Goal: Task Accomplishment & Management: Manage account settings

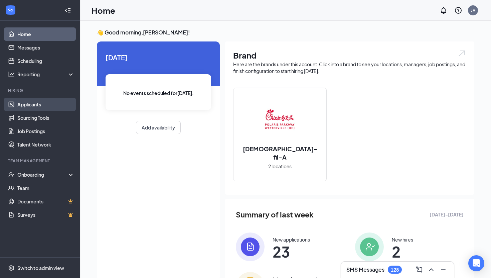
click at [43, 102] on link "Applicants" at bounding box center [45, 104] width 57 height 13
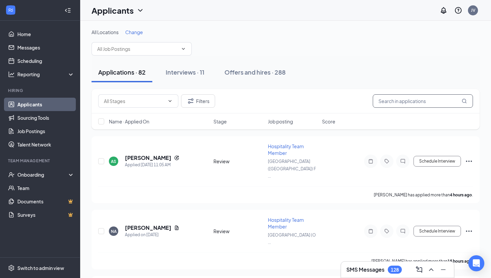
click at [399, 100] on input "text" at bounding box center [423, 100] width 100 height 13
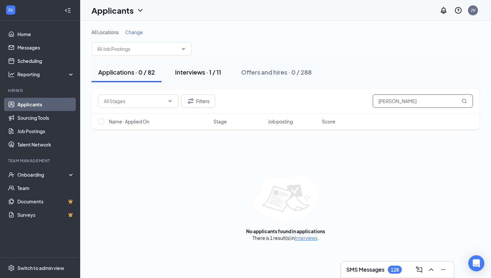
type input "[PERSON_NAME]"
click at [203, 71] on div "Interviews · 1 / 11" at bounding box center [198, 72] width 46 height 8
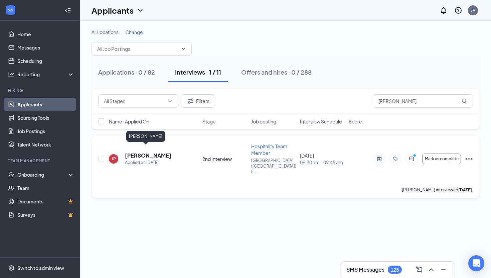
click at [138, 152] on h5 "[PERSON_NAME]" at bounding box center [148, 155] width 46 height 7
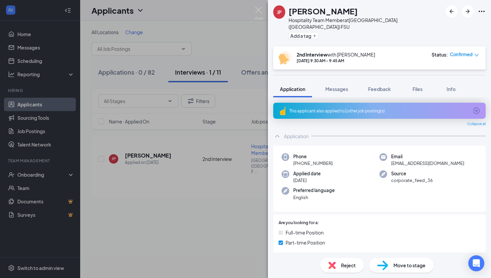
click at [385, 270] on div "Move to stage" at bounding box center [401, 265] width 64 height 15
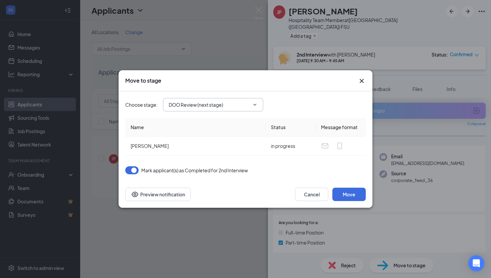
click at [200, 105] on input "DOO Review (next stage)" at bounding box center [209, 104] width 81 height 7
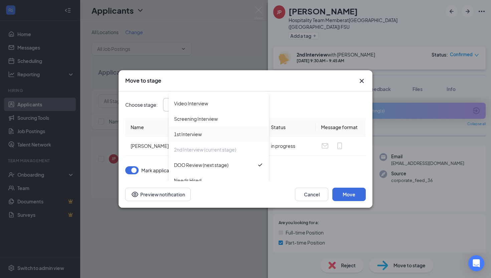
scroll to position [38, 0]
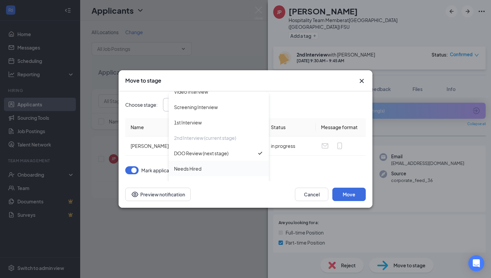
click at [190, 165] on div "Needs Hired" at bounding box center [187, 168] width 27 height 7
type input "Needs Hired"
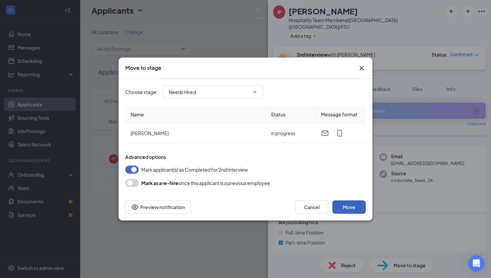
click at [348, 205] on button "Move" at bounding box center [348, 206] width 33 height 13
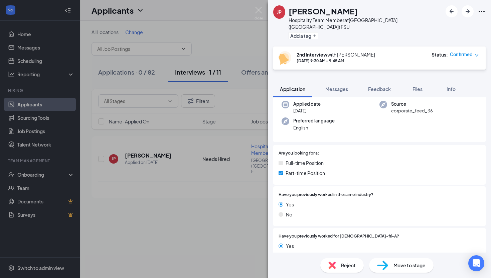
scroll to position [0, 0]
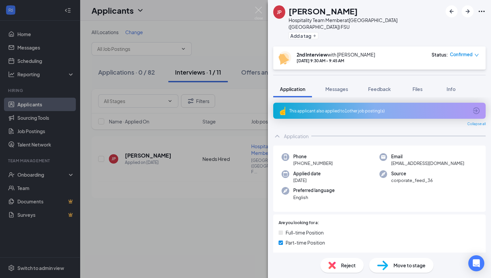
click at [414, 266] on span "Move to stage" at bounding box center [410, 264] width 32 height 7
type input "DOO Review (next stage)"
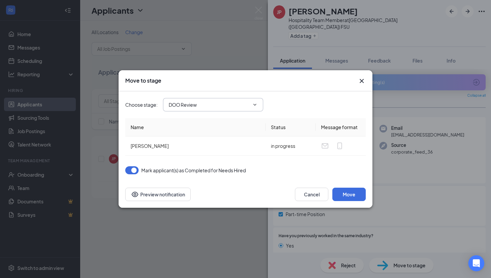
click at [218, 108] on input "DOO Review" at bounding box center [209, 104] width 81 height 7
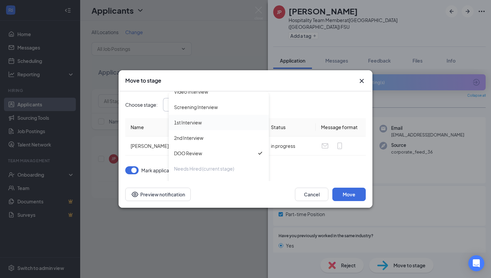
scroll to position [38, 0]
click at [193, 149] on div "DOO Review" at bounding box center [219, 153] width 100 height 15
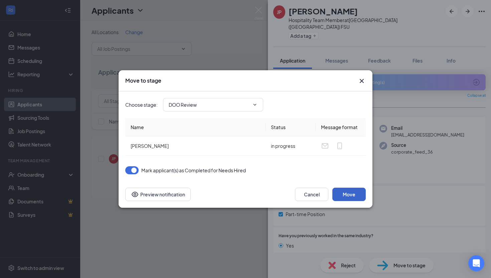
click at [350, 194] on button "Move" at bounding box center [348, 193] width 33 height 13
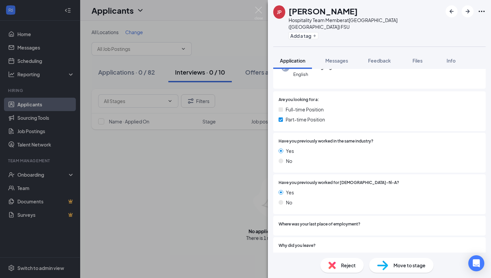
scroll to position [49, 0]
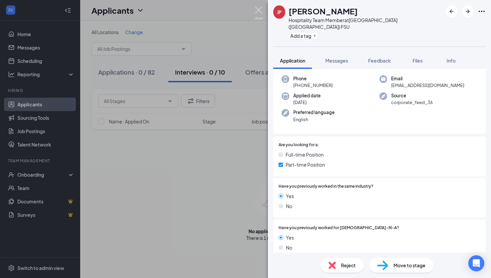
click at [258, 14] on img at bounding box center [259, 13] width 8 height 13
